Goal: Navigation & Orientation: Understand site structure

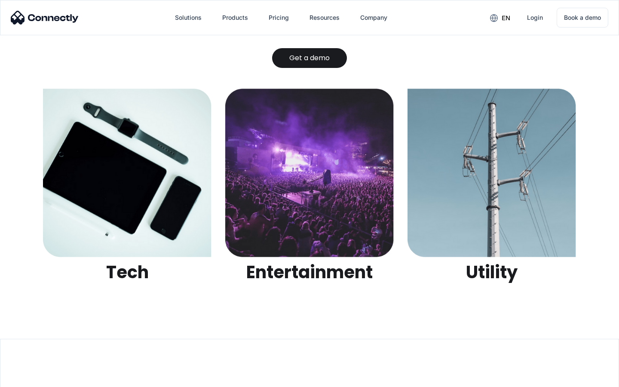
scroll to position [2711, 0]
